Goal: Information Seeking & Learning: Check status

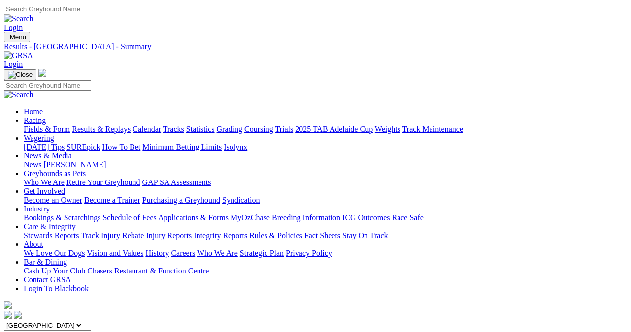
click at [105, 125] on link "Results & Replays" at bounding box center [101, 129] width 59 height 8
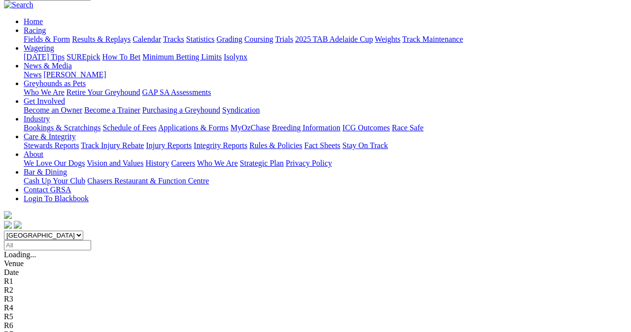
scroll to position [98, 0]
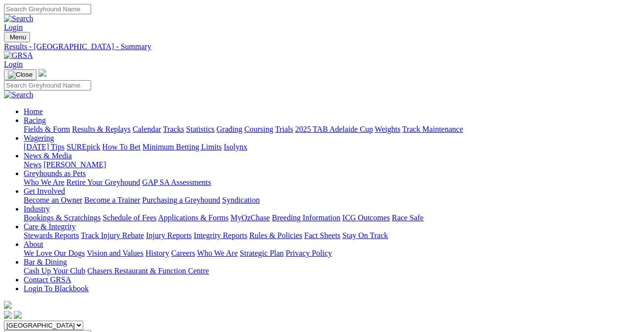
click at [106, 125] on link "Results & Replays" at bounding box center [101, 129] width 59 height 8
click at [26, 125] on link "Fields & Form" at bounding box center [47, 129] width 46 height 8
